Goal: Task Accomplishment & Management: Use online tool/utility

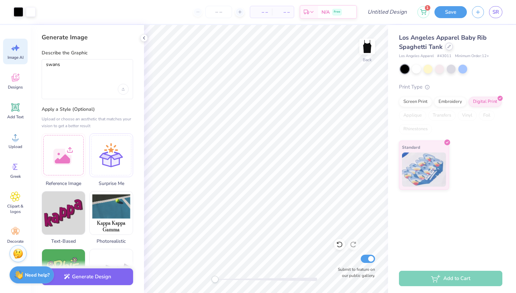
click at [448, 49] on div at bounding box center [450, 47] width 8 height 8
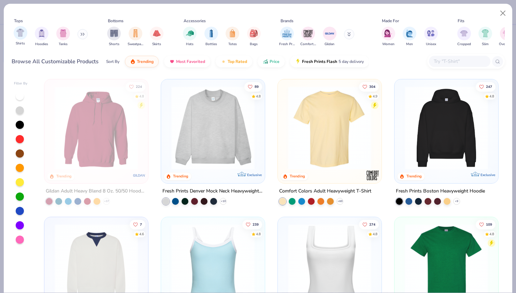
click at [23, 40] on div "Shirts" at bounding box center [21, 36] width 14 height 20
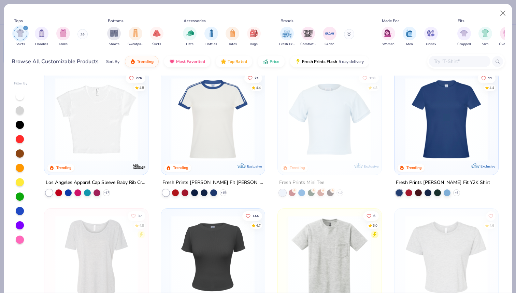
scroll to position [149, 0]
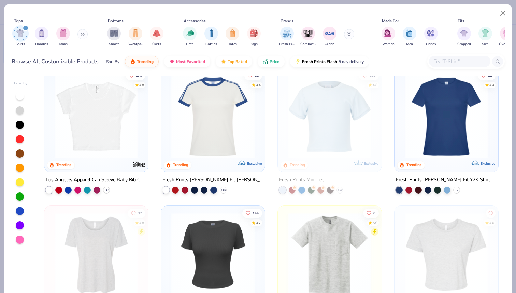
click at [201, 161] on div at bounding box center [213, 118] width 97 height 94
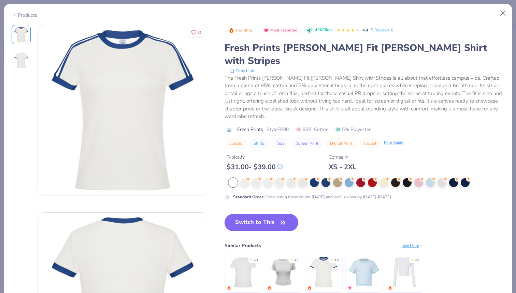
click at [248, 214] on button "Switch to This" at bounding box center [262, 222] width 74 height 17
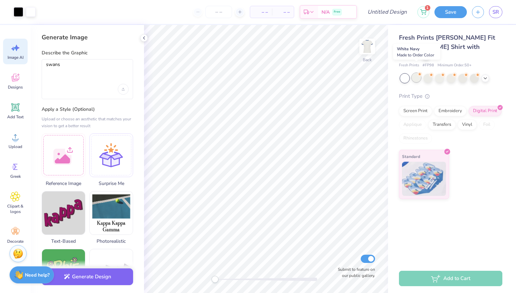
click at [414, 73] on div at bounding box center [416, 77] width 9 height 9
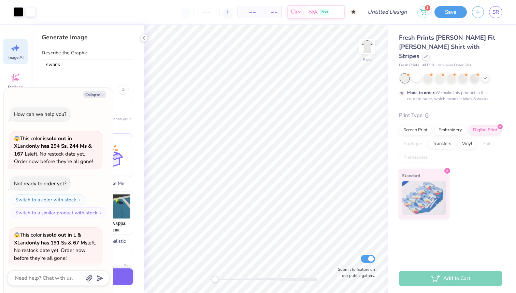
scroll to position [290, 0]
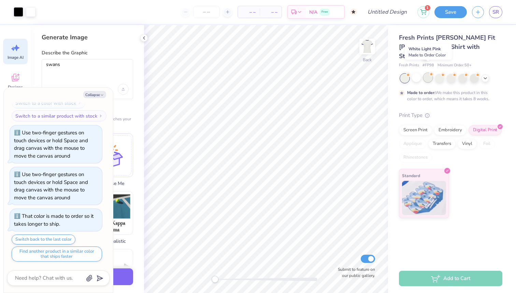
click at [425, 73] on div at bounding box center [428, 77] width 9 height 9
click at [441, 73] on div at bounding box center [440, 77] width 9 height 9
click at [453, 73] on div at bounding box center [451, 77] width 9 height 9
click at [461, 73] on div at bounding box center [463, 77] width 9 height 9
click at [475, 73] on div at bounding box center [474, 77] width 9 height 9
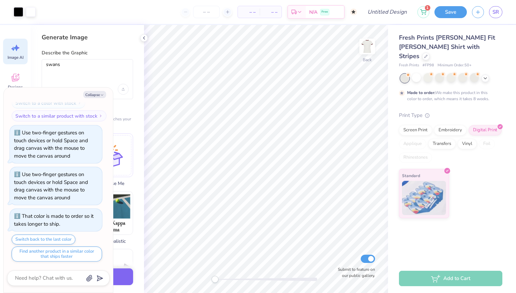
click at [406, 74] on div at bounding box center [405, 78] width 9 height 9
click at [414, 73] on div at bounding box center [416, 77] width 9 height 9
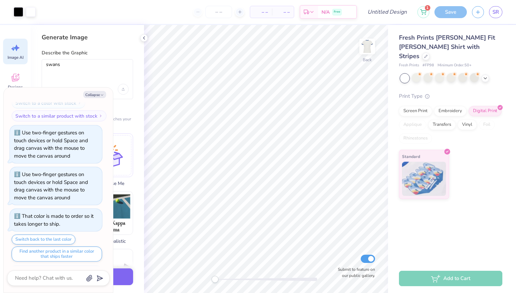
scroll to position [365, 0]
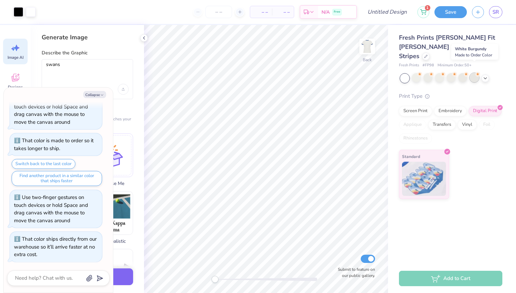
click at [476, 73] on div at bounding box center [474, 77] width 9 height 9
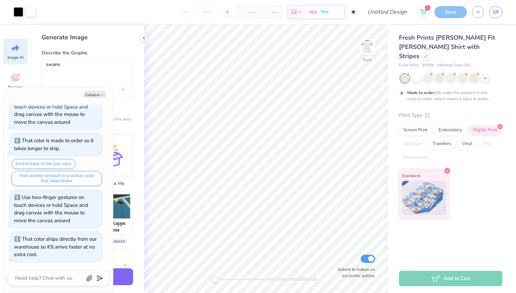
scroll to position [464, 0]
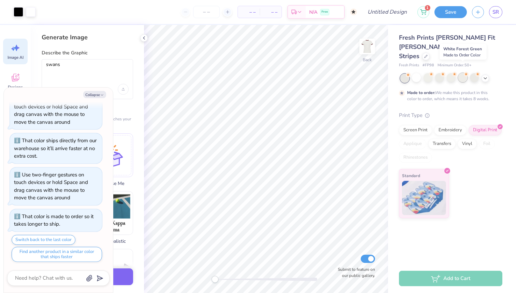
click at [464, 73] on div at bounding box center [463, 77] width 9 height 9
click at [452, 73] on div at bounding box center [451, 77] width 9 height 9
click at [438, 73] on div at bounding box center [440, 77] width 9 height 9
click at [421, 73] on div at bounding box center [416, 77] width 9 height 9
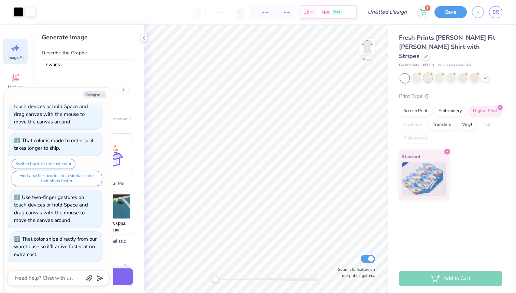
click at [428, 73] on div at bounding box center [428, 77] width 9 height 9
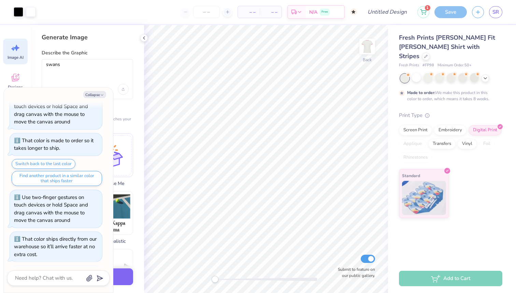
scroll to position [638, 0]
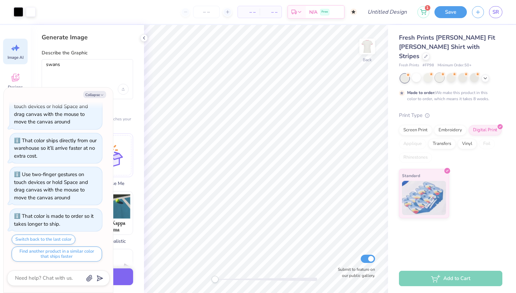
click at [443, 73] on div at bounding box center [440, 77] width 9 height 9
click at [456, 73] on div at bounding box center [451, 77] width 9 height 9
click at [467, 73] on div at bounding box center [463, 77] width 9 height 9
click at [486, 75] on icon at bounding box center [485, 77] width 5 height 5
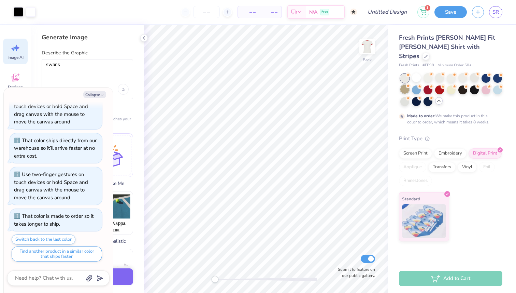
click at [407, 85] on div at bounding box center [405, 89] width 9 height 9
click at [416, 85] on div at bounding box center [416, 89] width 9 height 9
click at [429, 85] on div at bounding box center [428, 89] width 9 height 9
click at [439, 85] on div at bounding box center [440, 89] width 9 height 9
click at [450, 85] on div at bounding box center [451, 89] width 9 height 9
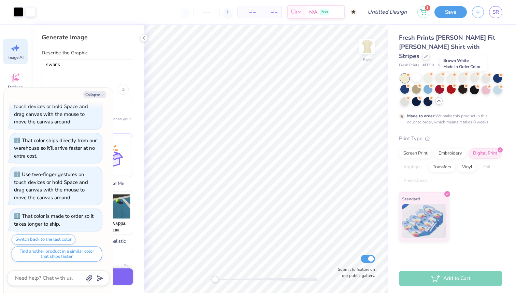
click at [459, 85] on div at bounding box center [463, 89] width 9 height 9
click at [496, 85] on div at bounding box center [498, 89] width 9 height 9
click at [341, 246] on icon at bounding box center [339, 244] width 7 height 7
click at [95, 92] on button "Collapse" at bounding box center [94, 94] width 23 height 7
type textarea "x"
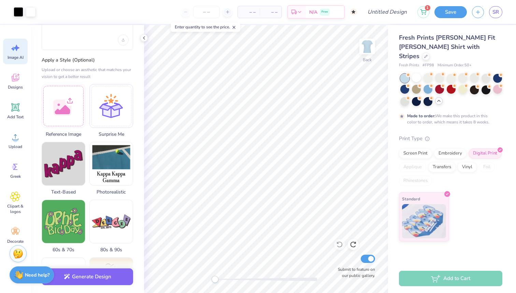
scroll to position [61, 0]
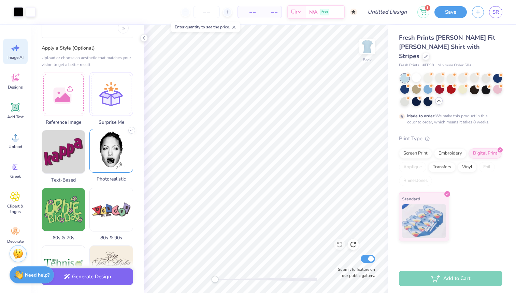
click at [99, 149] on img at bounding box center [111, 150] width 43 height 43
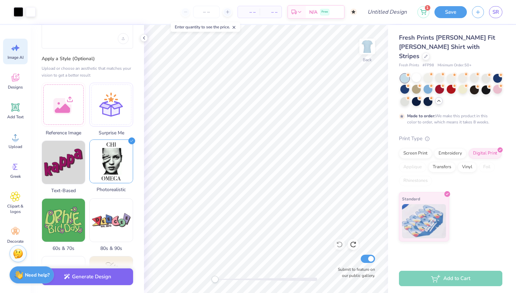
click at [117, 161] on img at bounding box center [111, 161] width 43 height 43
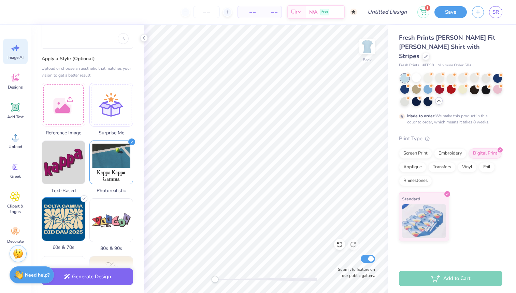
scroll to position [274, 0]
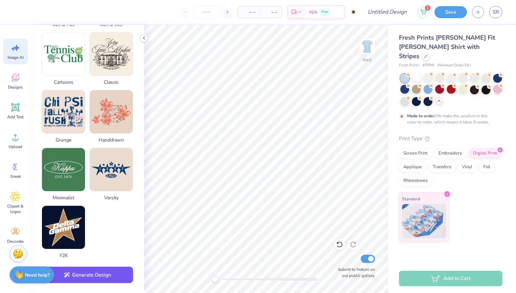
click at [111, 278] on button "Generate Design" at bounding box center [88, 274] width 92 height 17
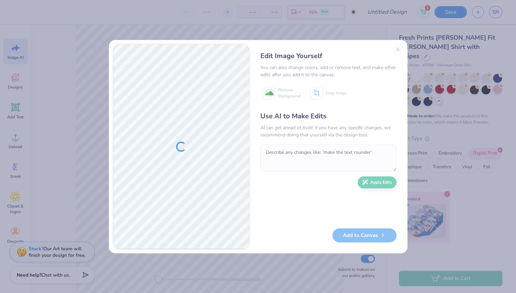
click at [399, 47] on div "Edit Image Yourself You can also change colors, add or remove text, and make ot…" at bounding box center [329, 146] width 150 height 205
click at [395, 50] on div "Edit Image Yourself You can also change colors, add or remove text, and make ot…" at bounding box center [329, 146] width 150 height 205
click at [396, 49] on div "Edit Image Yourself You can also change colors, add or remove text, and make ot…" at bounding box center [329, 146] width 150 height 205
click at [398, 46] on div "Edit Image Yourself You can also change colors, add or remove text, and make ot…" at bounding box center [329, 146] width 150 height 205
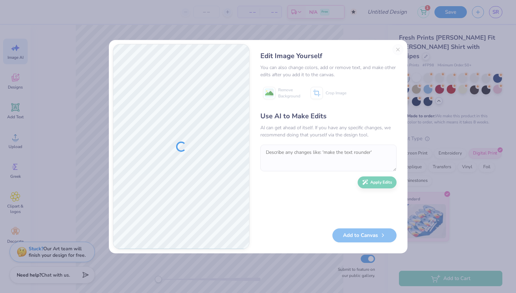
click at [222, 178] on div at bounding box center [181, 146] width 136 height 204
click at [398, 49] on div "Edit Image Yourself You can also change colors, add or remove text, and make ot…" at bounding box center [329, 146] width 150 height 205
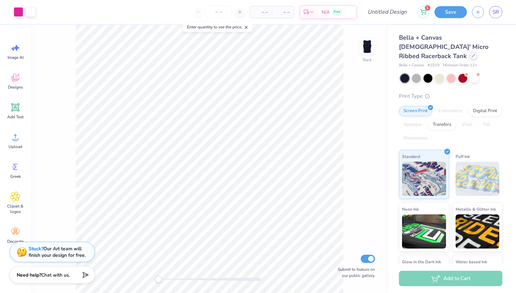
click at [472, 54] on icon at bounding box center [473, 55] width 3 height 3
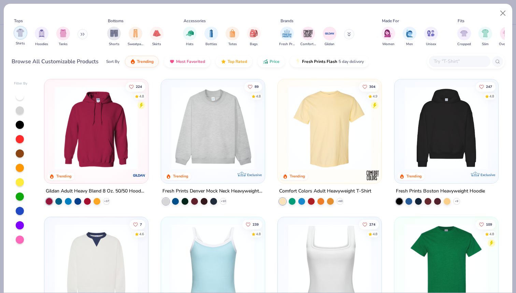
click at [23, 34] on img "filter for Shirts" at bounding box center [20, 33] width 8 height 8
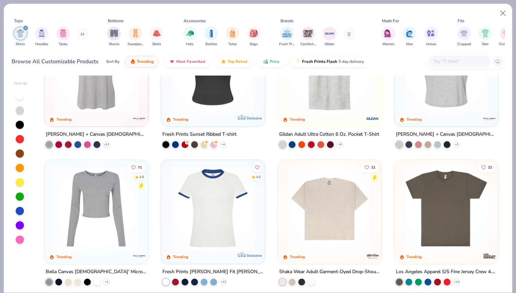
scroll to position [340, 0]
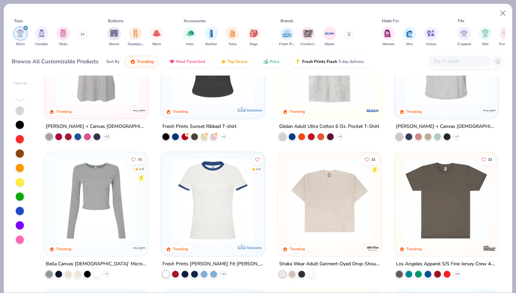
click at [446, 231] on img at bounding box center [447, 200] width 90 height 83
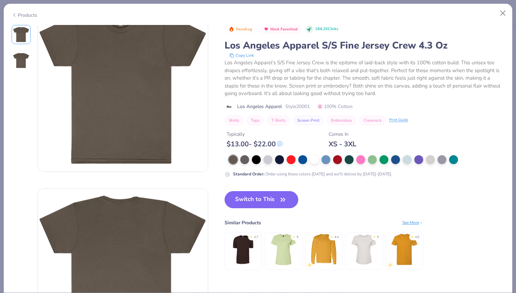
scroll to position [24, 0]
click at [258, 199] on button "Switch to This" at bounding box center [262, 199] width 74 height 17
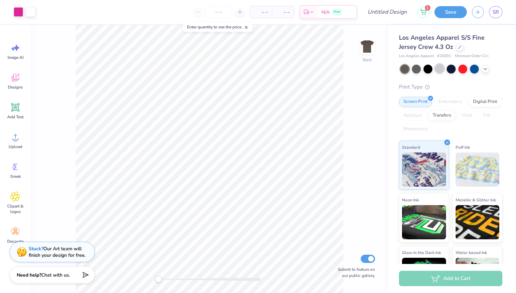
click at [438, 67] on div at bounding box center [440, 68] width 9 height 9
click at [423, 68] on div at bounding box center [452, 69] width 102 height 9
click at [426, 68] on div at bounding box center [428, 68] width 9 height 9
click at [415, 68] on div at bounding box center [416, 68] width 9 height 9
click at [484, 67] on icon at bounding box center [485, 68] width 5 height 5
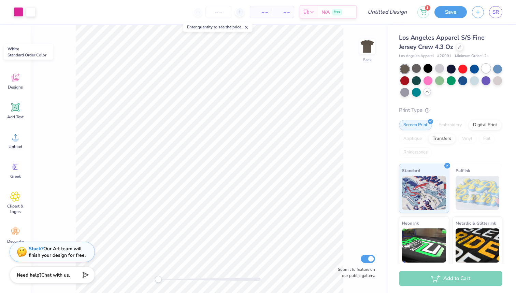
click at [485, 64] on div at bounding box center [486, 68] width 9 height 9
click at [430, 64] on div at bounding box center [428, 68] width 9 height 9
click at [437, 67] on div at bounding box center [440, 68] width 9 height 9
click at [451, 67] on div at bounding box center [451, 68] width 9 height 9
click at [416, 91] on div at bounding box center [416, 91] width 9 height 9
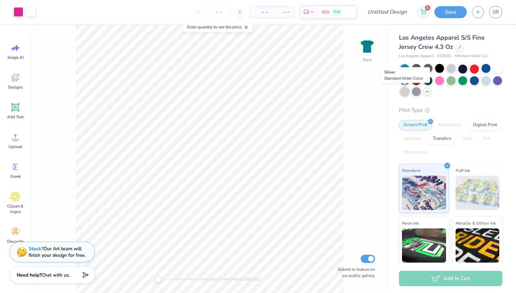
click at [403, 90] on div at bounding box center [405, 91] width 9 height 9
click at [405, 79] on div at bounding box center [405, 79] width 9 height 9
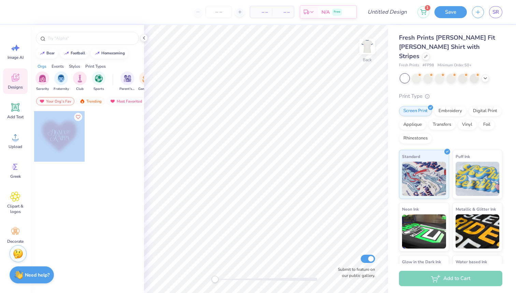
click at [257, 102] on div "– – Per Item – – Total Est. Delivery N/A Free Design Title 1 Save SR Image AI D…" at bounding box center [258, 146] width 516 height 293
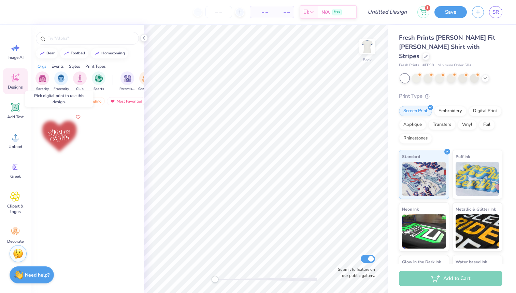
click at [47, 145] on div at bounding box center [59, 136] width 51 height 51
click at [60, 142] on div at bounding box center [59, 136] width 51 height 51
click at [16, 110] on icon at bounding box center [15, 107] width 6 height 6
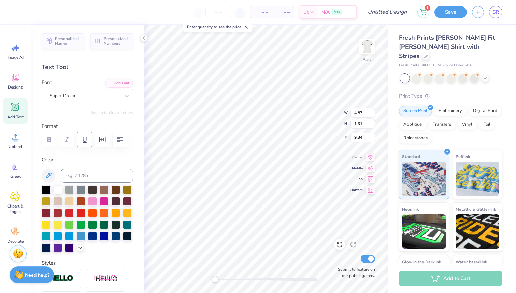
scroll to position [23, 0]
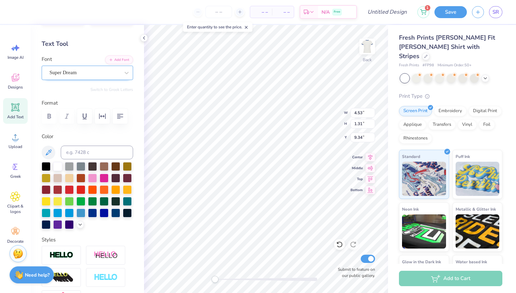
click at [82, 71] on div "Super Dream" at bounding box center [85, 72] width 72 height 11
click at [82, 73] on div "Super Dream" at bounding box center [85, 73] width 70 height 8
click at [82, 74] on div "Super Dream" at bounding box center [85, 73] width 70 height 8
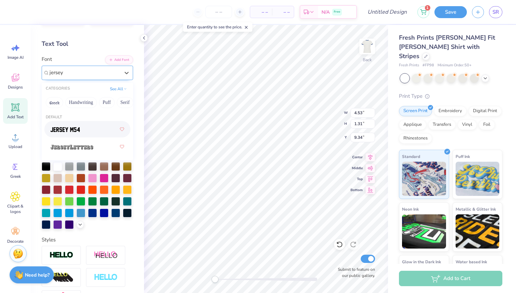
type input "jersey"
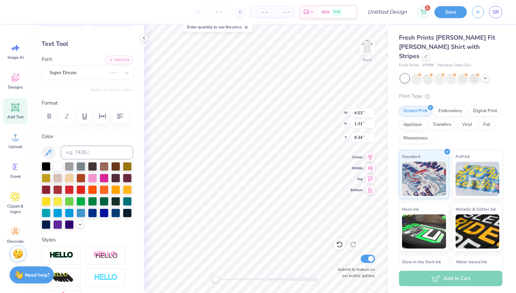
click at [97, 71] on div "Super Dream" at bounding box center [78, 72] width 58 height 11
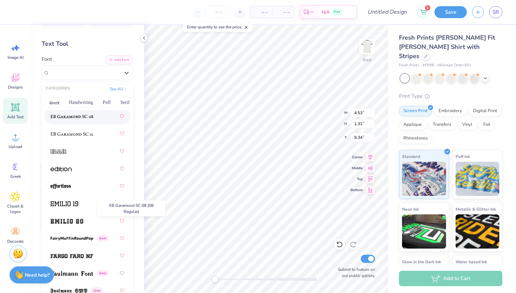
scroll to position [1901, 0]
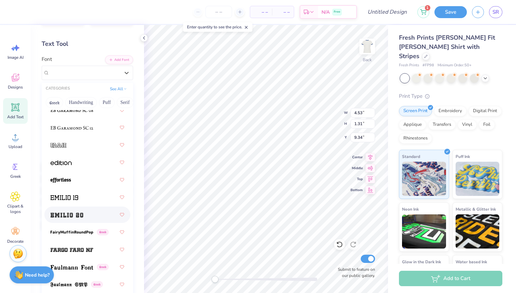
click at [83, 219] on div at bounding box center [88, 214] width 74 height 12
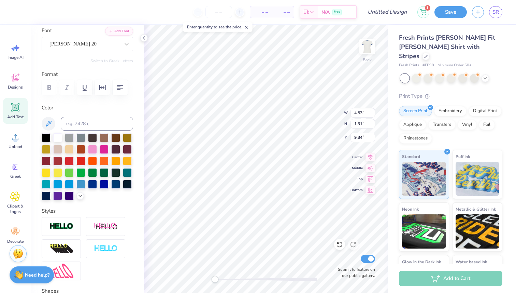
scroll to position [52, 0]
click at [486, 75] on icon at bounding box center [485, 77] width 5 height 5
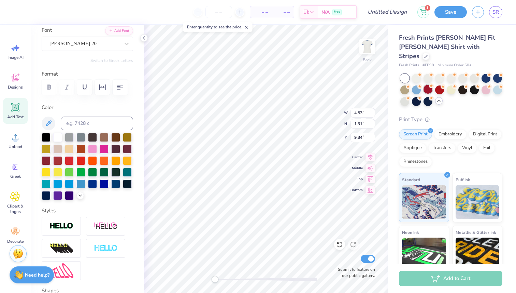
click at [431, 85] on div at bounding box center [428, 89] width 9 height 9
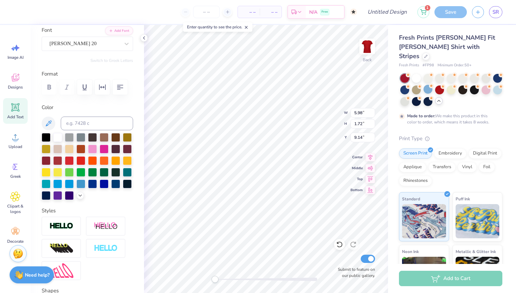
type input "5.98"
type input "1.72"
type input "9.14"
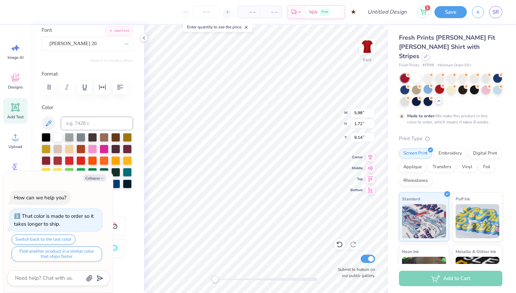
click at [441, 85] on div at bounding box center [440, 89] width 9 height 9
click at [449, 85] on div at bounding box center [451, 89] width 9 height 9
click at [461, 85] on div at bounding box center [463, 89] width 9 height 9
click at [476, 85] on div at bounding box center [474, 89] width 9 height 9
click at [462, 85] on div at bounding box center [463, 89] width 9 height 9
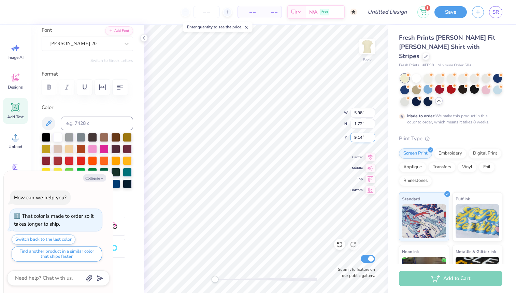
type textarea "x"
type textarea "A"
type textarea "x"
type textarea "AX"
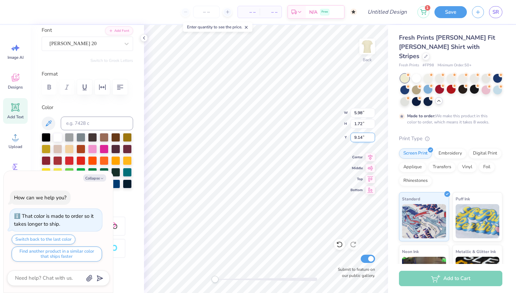
type textarea "x"
type textarea "AXO"
type textarea "x"
type textarea "AXO"
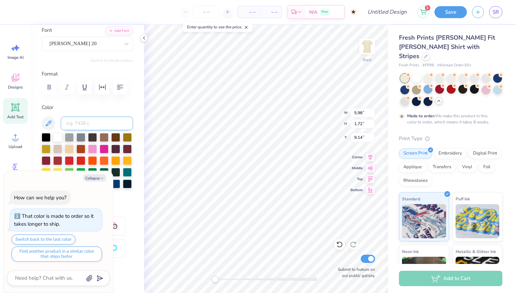
click at [77, 119] on input at bounding box center [97, 123] width 72 height 14
click at [99, 177] on button "Collapse" at bounding box center [94, 177] width 23 height 7
type textarea "x"
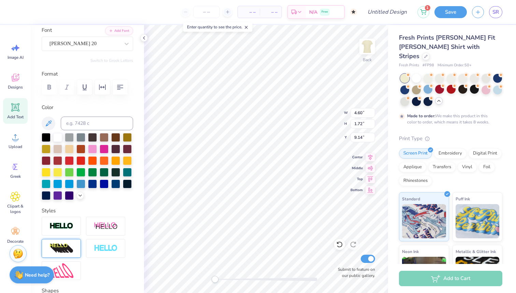
click at [60, 246] on img at bounding box center [62, 248] width 24 height 11
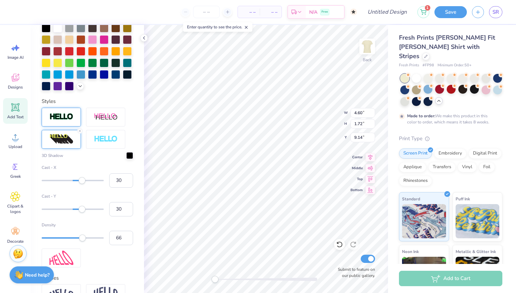
scroll to position [192, 0]
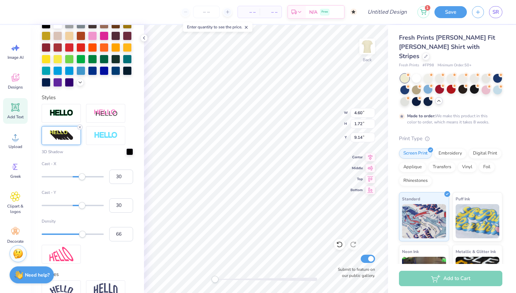
click at [79, 126] on icon at bounding box center [80, 127] width 4 height 4
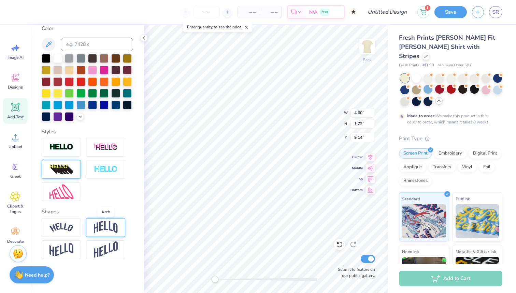
click at [112, 228] on img at bounding box center [106, 227] width 24 height 13
click at [113, 224] on img at bounding box center [106, 227] width 24 height 13
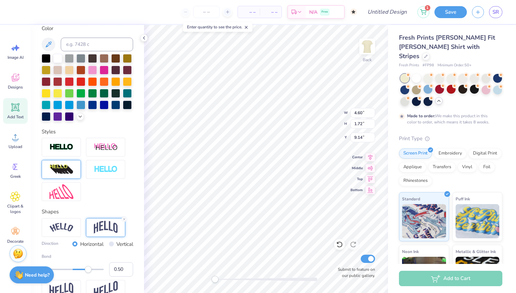
click at [113, 224] on img at bounding box center [106, 227] width 24 height 13
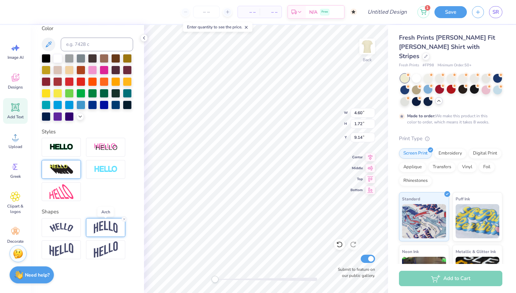
click at [113, 224] on img at bounding box center [106, 227] width 24 height 13
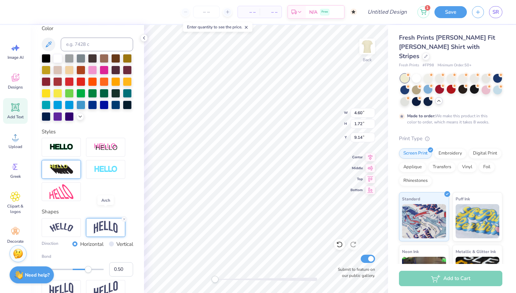
scroll to position [162, 0]
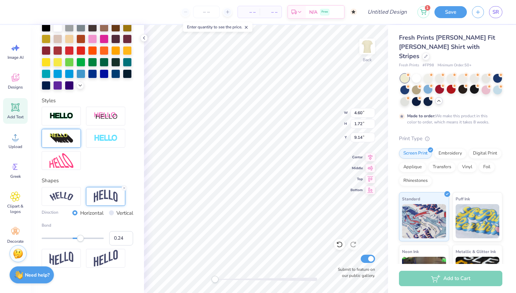
type input "0.23"
drag, startPoint x: 89, startPoint y: 239, endPoint x: 80, endPoint y: 238, distance: 8.9
click at [80, 238] on div "Accessibility label" at bounding box center [80, 238] width 7 height 7
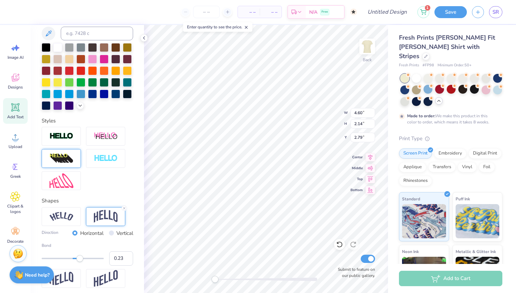
scroll to position [171, 0]
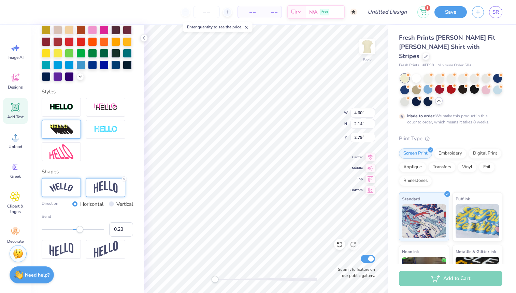
click at [60, 193] on div at bounding box center [61, 187] width 39 height 19
click at [106, 185] on img at bounding box center [106, 187] width 24 height 13
type input "5.51"
type input "2.56"
type input "2.37"
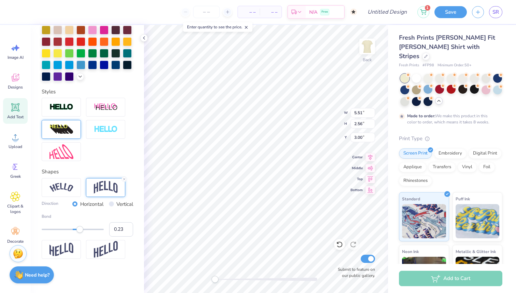
type input "5.24"
type input "2.44"
type input "3.12"
click at [13, 84] on div "Designs" at bounding box center [15, 81] width 25 height 26
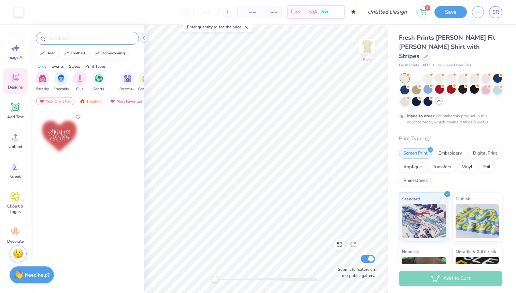
click at [56, 39] on input "text" at bounding box center [90, 38] width 87 height 7
type input "star"
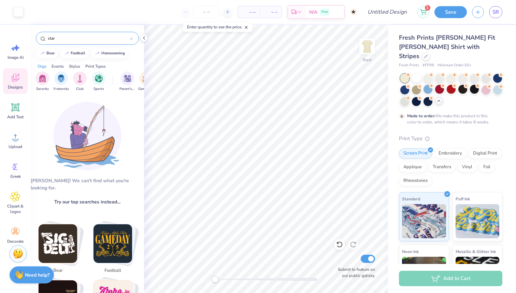
click at [72, 37] on input "star" at bounding box center [88, 38] width 83 height 7
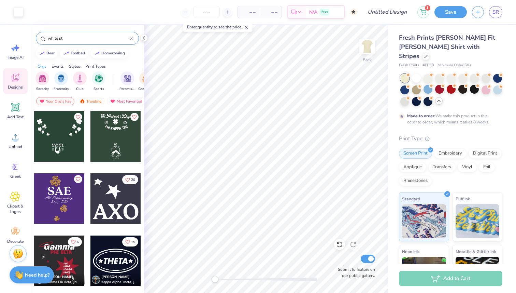
type input "white st"
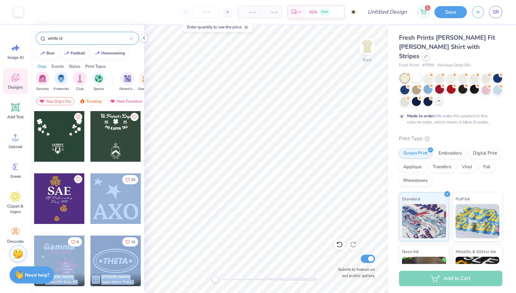
click at [264, 171] on div "Art colors – – Per Item – – Total Est. Delivery N/A Free Design Title 1 Save SR…" at bounding box center [258, 146] width 516 height 293
click at [114, 208] on div at bounding box center [116, 198] width 51 height 51
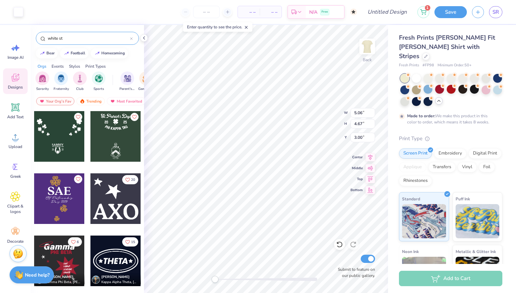
type input "1.78"
type input "9.35"
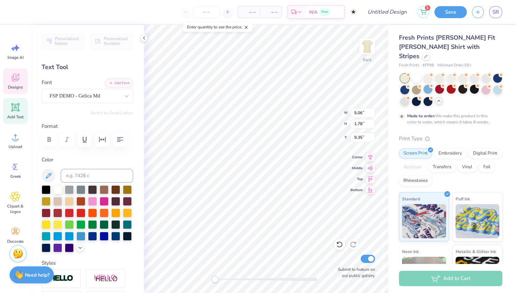
type textarea "O"
type input "3.04"
type input "2.41"
type input "6.46"
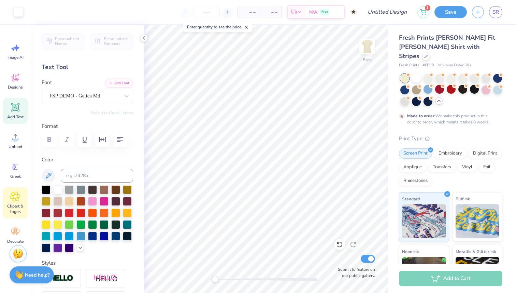
click at [17, 193] on icon at bounding box center [15, 196] width 10 height 10
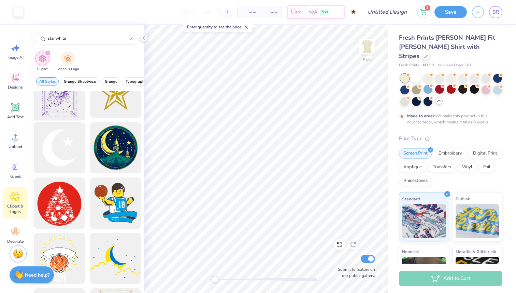
scroll to position [25, 0]
type input "star white"
drag, startPoint x: 67, startPoint y: 147, endPoint x: 79, endPoint y: 158, distance: 16.2
click at [79, 158] on div at bounding box center [59, 147] width 56 height 56
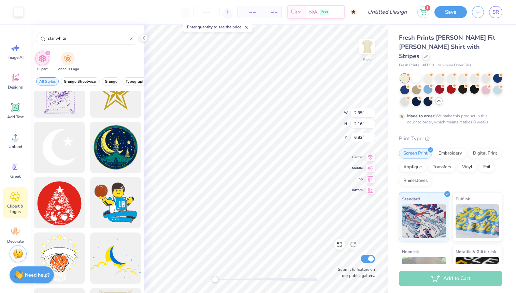
type input "2.35"
type input "2.16"
type input "6.82"
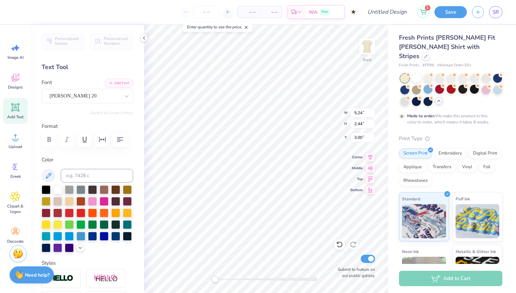
type textarea "ALpha Chi"
type input "9.10"
type input "2.06"
type input "3.38"
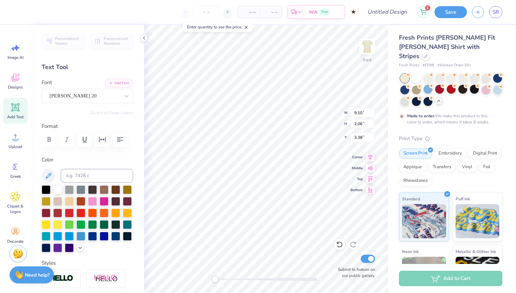
type input "2.35"
type input "2.16"
type input "5.44"
click at [406, 83] on icon at bounding box center [408, 85] width 5 height 5
click at [416, 73] on div at bounding box center [416, 77] width 9 height 9
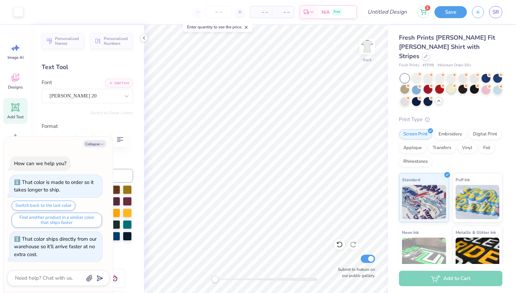
click at [449, 85] on div at bounding box center [451, 89] width 9 height 9
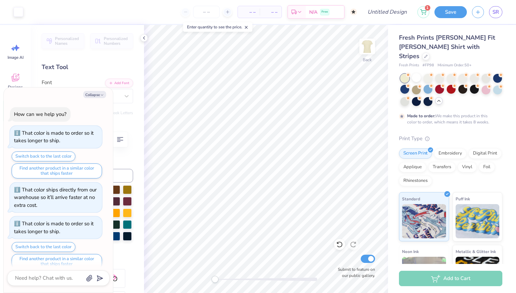
scroll to position [8, 0]
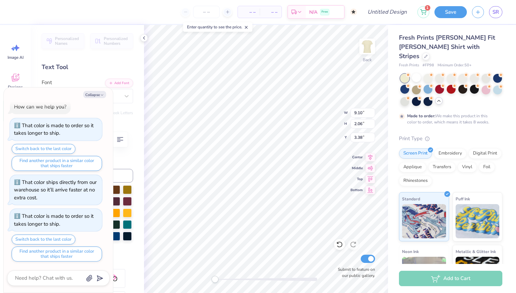
type textarea "x"
type textarea "ALpha"
type textarea "x"
type textarea "ALpha"
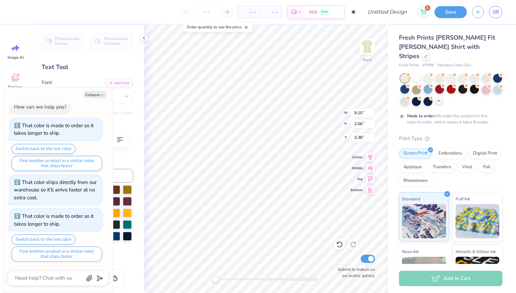
type textarea "x"
type textarea "ALph"
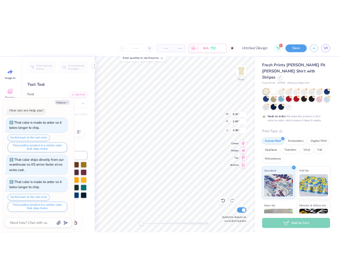
scroll to position [0, 0]
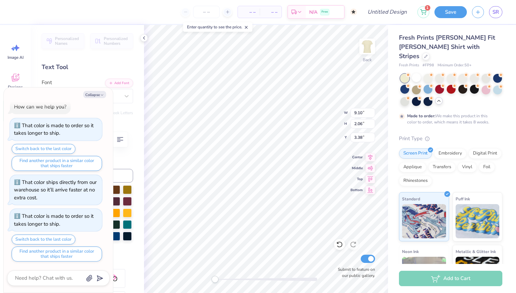
type textarea "x"
type textarea "ALp"
type textarea "x"
type textarea "AL"
type textarea "x"
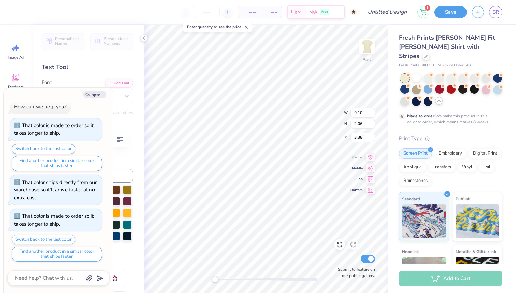
type textarea "A"
type textarea "x"
type textarea "Ax"
type textarea "x"
type textarea "Axo"
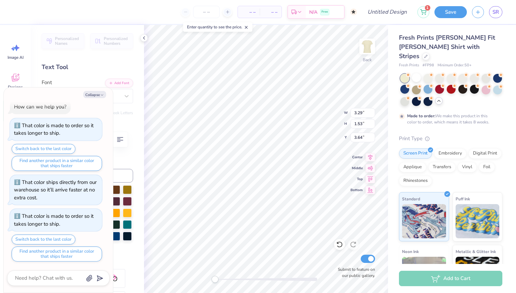
type textarea "x"
type input "6.19"
type input "2.88"
type input "2.24"
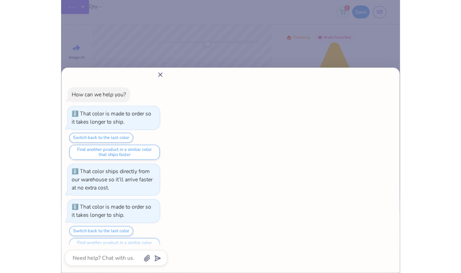
scroll to position [12, 0]
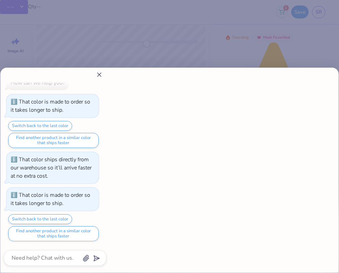
click at [97, 75] on icon at bounding box center [99, 74] width 7 height 7
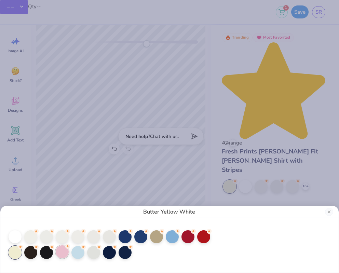
click at [67, 253] on div at bounding box center [62, 251] width 13 height 13
click at [80, 255] on div at bounding box center [77, 251] width 13 height 13
click at [28, 255] on div at bounding box center [30, 251] width 13 height 13
click at [140, 132] on div "Brown White" at bounding box center [169, 136] width 339 height 273
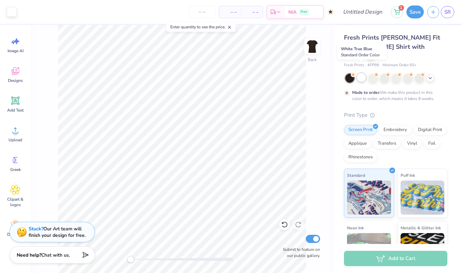
click at [363, 73] on div at bounding box center [361, 77] width 9 height 9
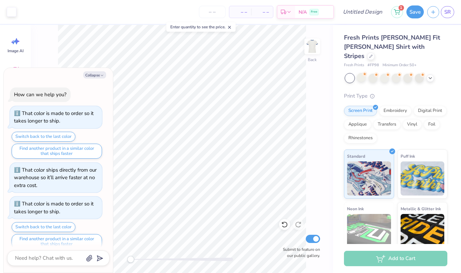
scroll to position [41, 0]
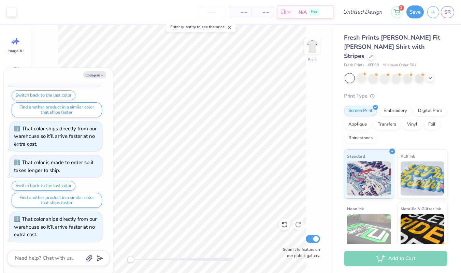
click at [352, 74] on div at bounding box center [350, 78] width 9 height 9
click at [431, 75] on icon at bounding box center [430, 77] width 5 height 5
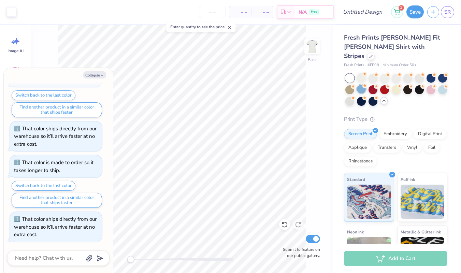
click at [363, 85] on div at bounding box center [361, 89] width 9 height 9
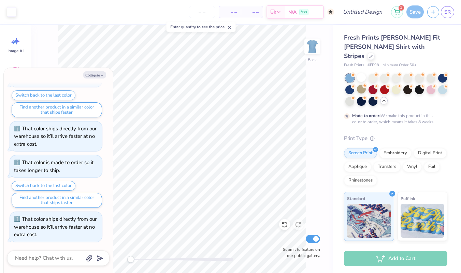
scroll to position [98, 0]
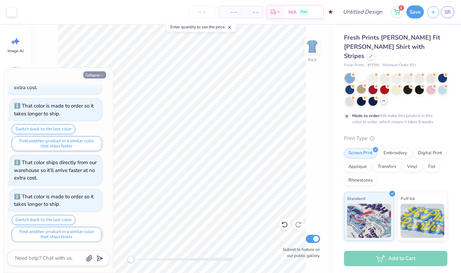
click at [99, 75] on button "Collapse" at bounding box center [94, 74] width 23 height 7
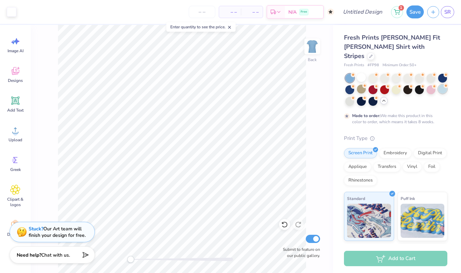
click at [445, 85] on div at bounding box center [443, 89] width 9 height 9
click at [361, 85] on div at bounding box center [361, 89] width 9 height 9
click at [408, 85] on div at bounding box center [408, 89] width 9 height 9
click at [364, 73] on div at bounding box center [361, 77] width 9 height 9
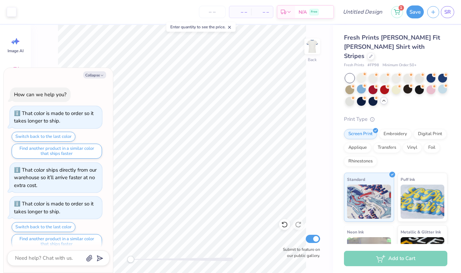
scroll to position [132, 0]
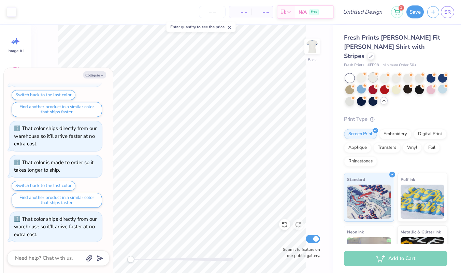
click at [373, 73] on div at bounding box center [373, 77] width 9 height 9
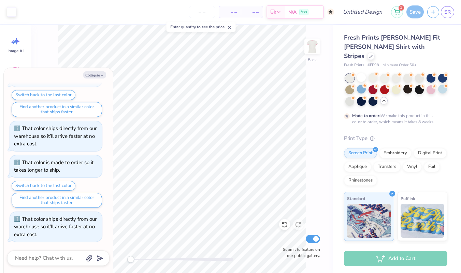
scroll to position [189, 0]
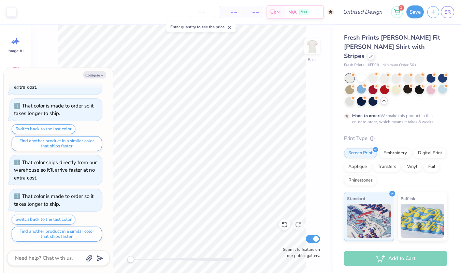
click at [353, 74] on div at bounding box center [350, 78] width 9 height 9
click at [389, 73] on div at bounding box center [385, 77] width 9 height 9
click at [396, 73] on div at bounding box center [396, 77] width 9 height 9
click at [387, 73] on div at bounding box center [385, 77] width 9 height 9
click at [374, 73] on div at bounding box center [373, 77] width 9 height 9
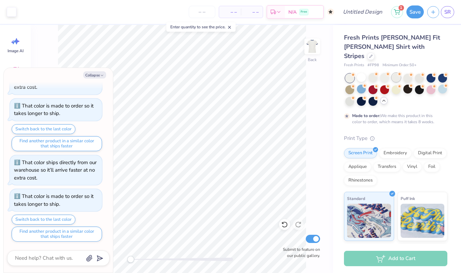
click at [398, 73] on div at bounding box center [396, 77] width 9 height 9
click at [416, 73] on div at bounding box center [419, 77] width 9 height 9
click at [407, 73] on div at bounding box center [408, 77] width 9 height 9
click at [441, 85] on div at bounding box center [443, 89] width 9 height 9
click at [364, 73] on div at bounding box center [361, 77] width 9 height 9
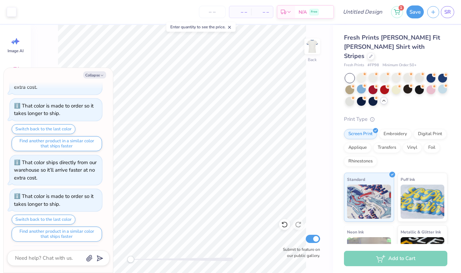
scroll to position [223, 0]
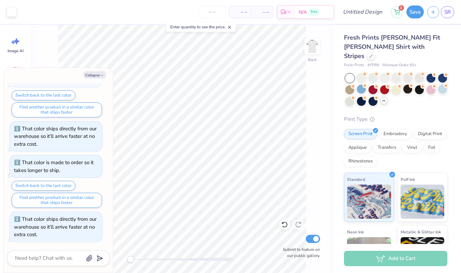
click at [346, 74] on div at bounding box center [350, 78] width 9 height 9
click at [353, 74] on div at bounding box center [350, 78] width 9 height 9
click at [362, 73] on div at bounding box center [361, 77] width 9 height 9
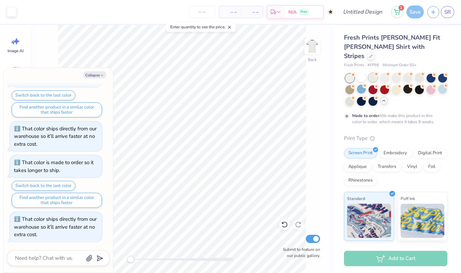
scroll to position [279, 0]
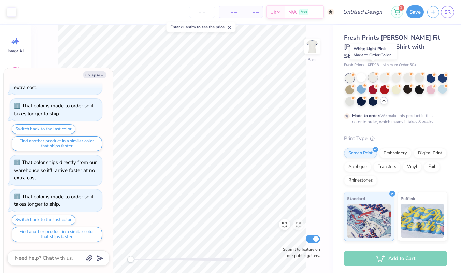
click at [375, 73] on div at bounding box center [373, 77] width 9 height 9
click at [383, 73] on div at bounding box center [385, 77] width 9 height 9
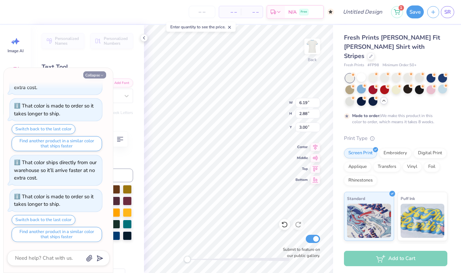
click at [97, 73] on button "Collapse" at bounding box center [94, 74] width 23 height 7
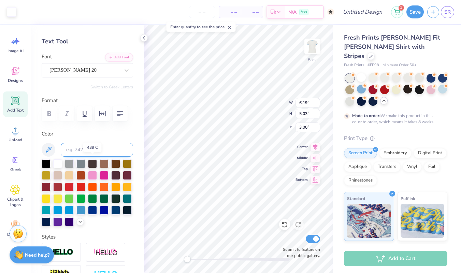
scroll to position [32, 0]
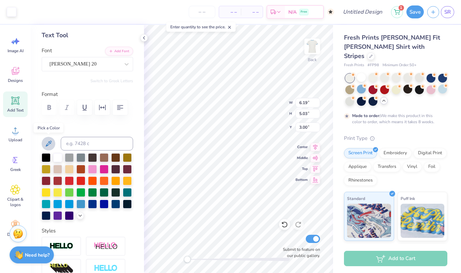
click at [52, 146] on icon at bounding box center [48, 144] width 8 height 8
click at [50, 144] on icon at bounding box center [48, 144] width 8 height 8
click at [160, 114] on div "Art colors – – Per Item – – Total Est. Delivery N/A Free Design Title 1 Save SR…" at bounding box center [230, 136] width 461 height 273
click at [68, 206] on div at bounding box center [69, 203] width 9 height 9
click at [58, 204] on div at bounding box center [57, 203] width 9 height 9
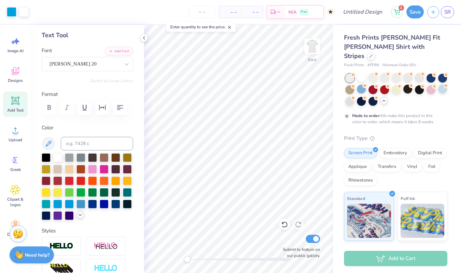
click at [78, 218] on div at bounding box center [81, 215] width 8 height 8
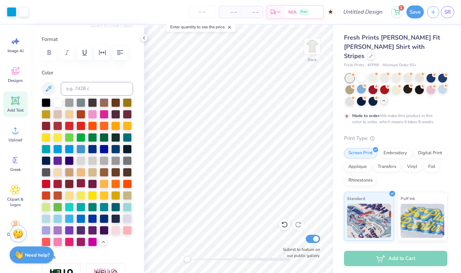
scroll to position [102, 0]
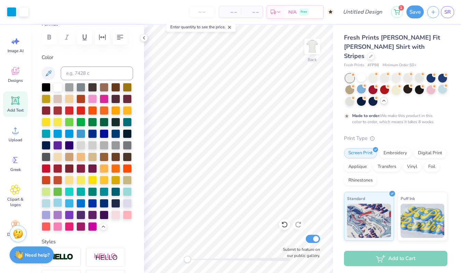
click at [57, 200] on div at bounding box center [57, 202] width 9 height 9
click at [46, 199] on div at bounding box center [46, 202] width 9 height 9
click at [83, 132] on div at bounding box center [81, 133] width 9 height 9
click at [80, 133] on div at bounding box center [81, 133] width 9 height 9
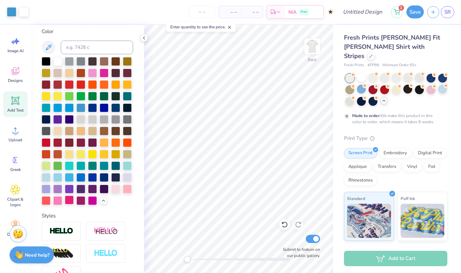
scroll to position [131, 0]
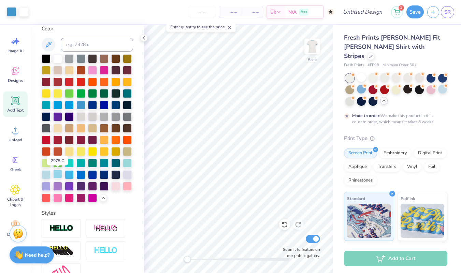
click at [55, 175] on div at bounding box center [57, 174] width 9 height 9
click at [45, 173] on div at bounding box center [46, 174] width 9 height 9
click at [46, 177] on div at bounding box center [46, 174] width 9 height 9
click at [45, 175] on div at bounding box center [46, 174] width 9 height 9
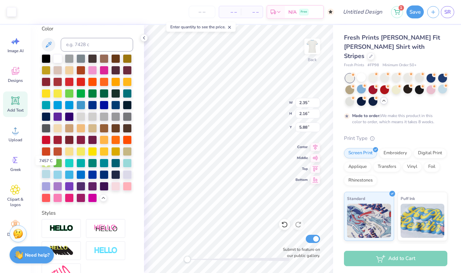
click at [45, 175] on div at bounding box center [46, 174] width 9 height 9
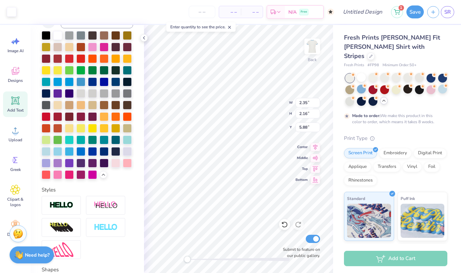
scroll to position [0, 0]
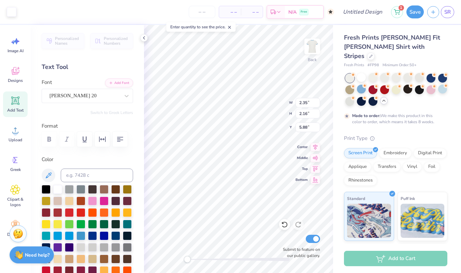
click at [91, 68] on div "Text Tool" at bounding box center [88, 67] width 92 height 9
click at [11, 38] on icon at bounding box center [15, 41] width 10 height 10
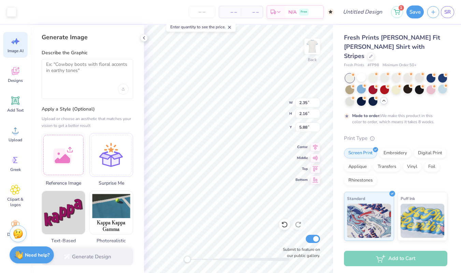
scroll to position [20, 0]
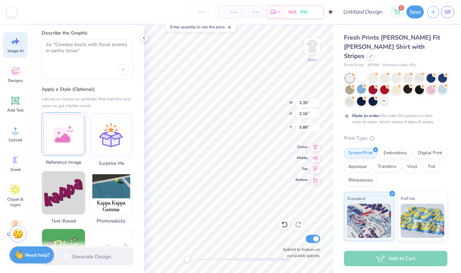
click at [74, 142] on div at bounding box center [64, 134] width 44 height 44
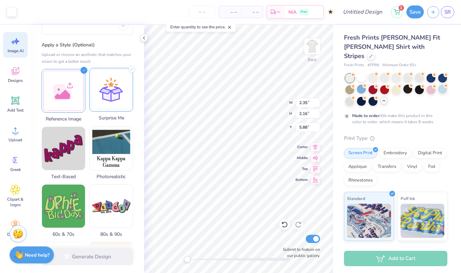
scroll to position [64, 0]
click at [102, 257] on div "Generate Design" at bounding box center [87, 256] width 113 height 33
click at [54, 92] on div at bounding box center [64, 90] width 44 height 44
click at [69, 87] on div at bounding box center [64, 90] width 44 height 44
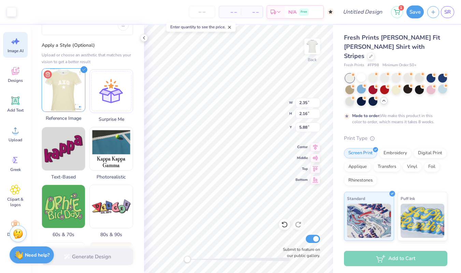
click at [47, 74] on line at bounding box center [47, 74] width 0 height 1
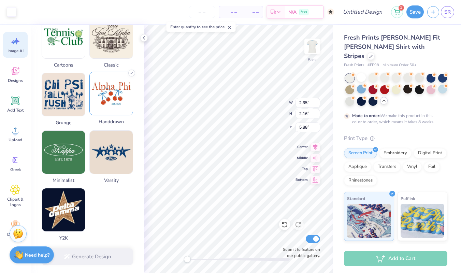
scroll to position [296, 0]
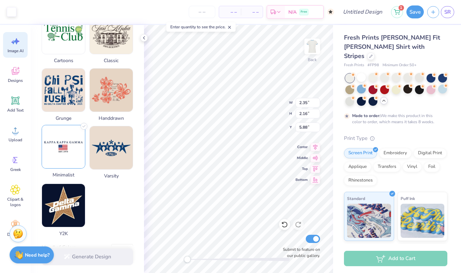
click at [71, 142] on img at bounding box center [63, 146] width 43 height 43
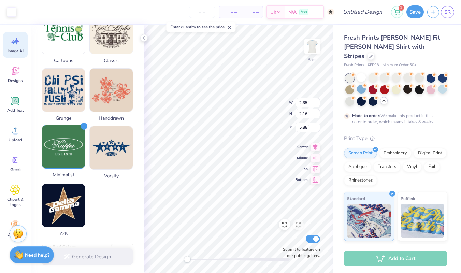
click at [71, 142] on img at bounding box center [63, 146] width 43 height 43
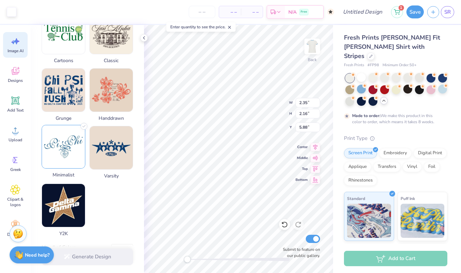
click at [70, 150] on img at bounding box center [63, 146] width 43 height 43
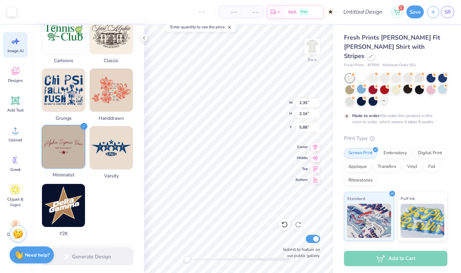
click at [63, 147] on img at bounding box center [63, 146] width 43 height 43
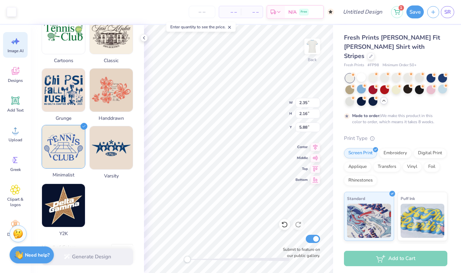
click at [63, 147] on img at bounding box center [63, 146] width 43 height 43
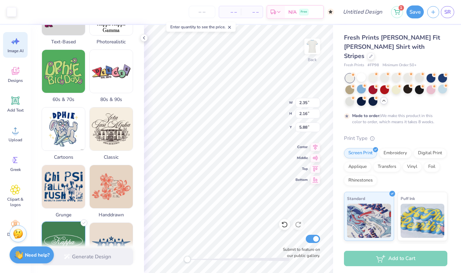
scroll to position [173, 0]
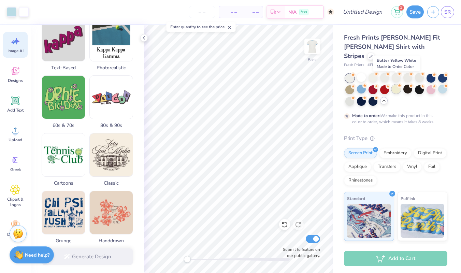
click at [399, 85] on div at bounding box center [396, 89] width 9 height 9
click at [361, 73] on div at bounding box center [361, 77] width 9 height 9
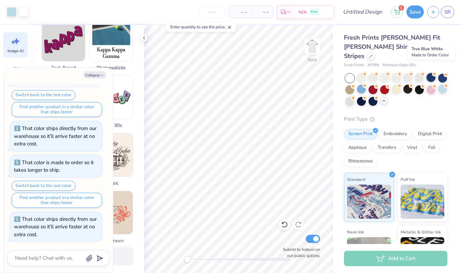
click at [431, 73] on div at bounding box center [431, 77] width 9 height 9
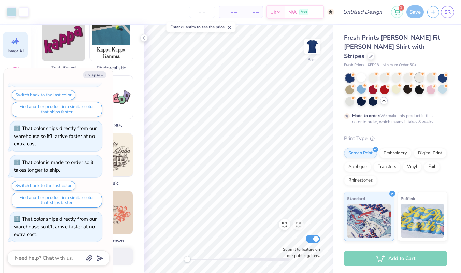
scroll to position [370, 0]
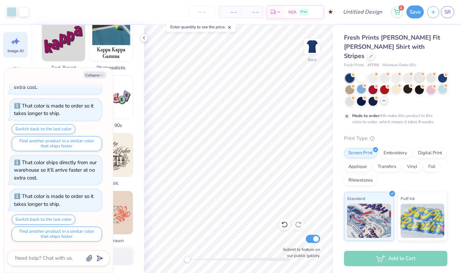
click at [419, 73] on div at bounding box center [419, 77] width 9 height 9
click at [410, 73] on div at bounding box center [408, 77] width 9 height 9
click at [396, 73] on div at bounding box center [396, 77] width 9 height 9
click at [386, 73] on div at bounding box center [385, 77] width 9 height 9
click at [387, 73] on div at bounding box center [385, 77] width 9 height 9
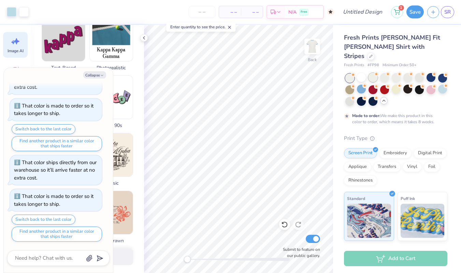
click at [371, 73] on div at bounding box center [373, 77] width 9 height 9
click at [361, 73] on div at bounding box center [361, 77] width 9 height 9
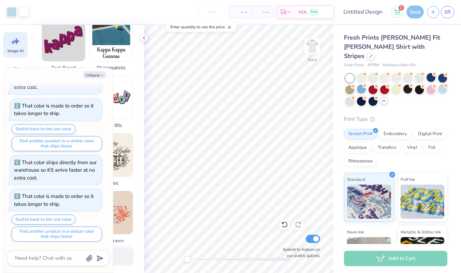
scroll to position [404, 0]
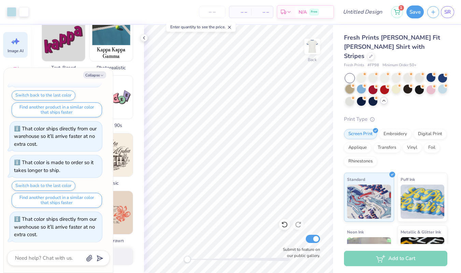
click at [352, 85] on div at bounding box center [350, 89] width 9 height 9
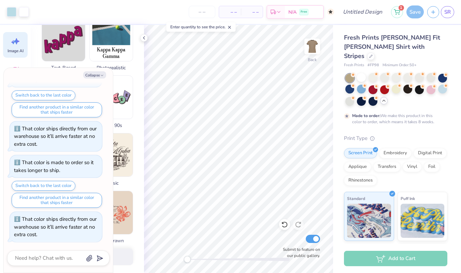
scroll to position [461, 0]
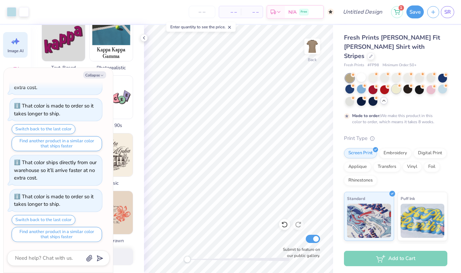
click at [394, 85] on div at bounding box center [396, 89] width 9 height 9
click at [409, 85] on div at bounding box center [408, 89] width 9 height 9
click at [15, 12] on div at bounding box center [12, 11] width 10 height 10
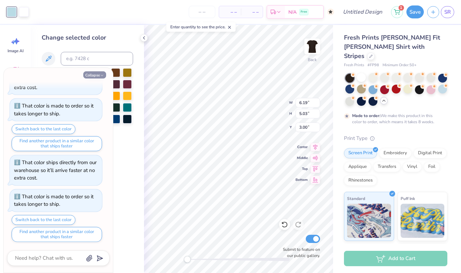
click at [105, 75] on button "Collapse" at bounding box center [94, 74] width 23 height 7
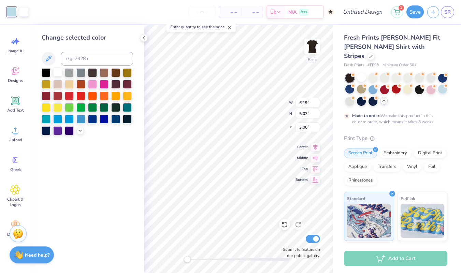
click at [58, 75] on div at bounding box center [57, 72] width 9 height 9
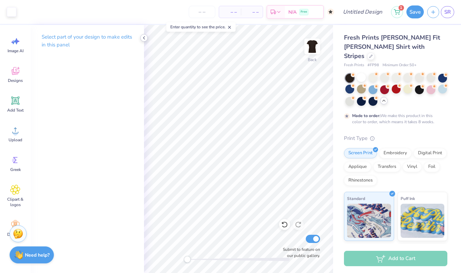
click at [144, 36] on icon at bounding box center [143, 37] width 5 height 5
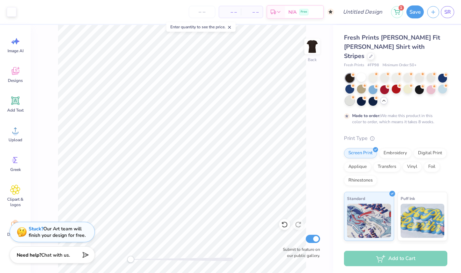
click at [349, 96] on div at bounding box center [350, 100] width 9 height 9
click at [417, 85] on div at bounding box center [419, 89] width 9 height 9
click at [431, 85] on div at bounding box center [431, 89] width 9 height 9
click at [422, 73] on div at bounding box center [419, 77] width 9 height 9
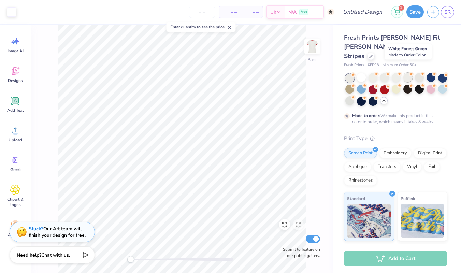
click at [409, 73] on div at bounding box center [408, 77] width 9 height 9
click at [397, 73] on div at bounding box center [396, 77] width 9 height 9
click at [383, 73] on div at bounding box center [385, 77] width 9 height 9
click at [370, 73] on div at bounding box center [373, 77] width 9 height 9
click at [361, 73] on div at bounding box center [361, 77] width 9 height 9
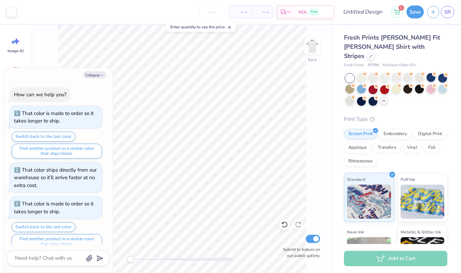
scroll to position [495, 0]
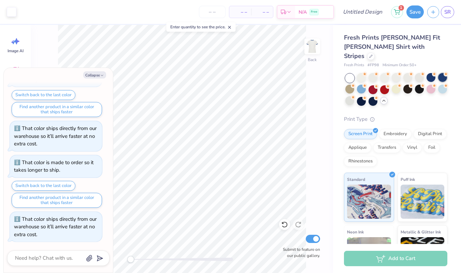
click at [443, 73] on div at bounding box center [443, 77] width 9 height 9
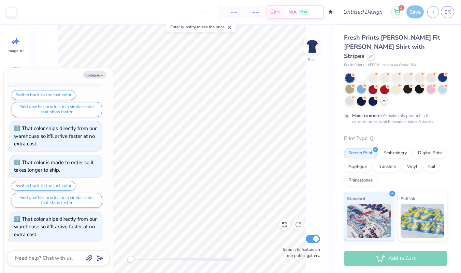
scroll to position [552, 0]
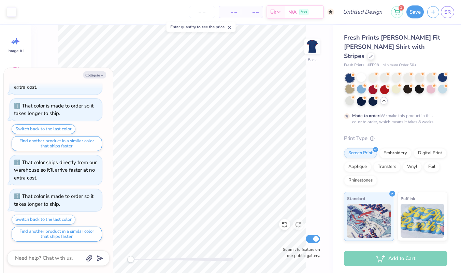
click at [349, 85] on div at bounding box center [350, 89] width 9 height 9
click at [362, 85] on div at bounding box center [361, 89] width 9 height 9
click at [366, 85] on div at bounding box center [361, 89] width 9 height 9
click at [374, 85] on div at bounding box center [373, 89] width 9 height 9
click at [398, 85] on div at bounding box center [396, 89] width 9 height 9
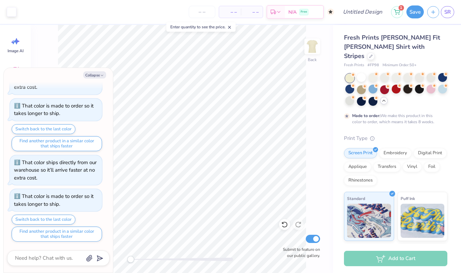
click at [410, 85] on div at bounding box center [408, 89] width 9 height 9
click at [419, 85] on div at bounding box center [419, 89] width 9 height 9
click at [432, 85] on div at bounding box center [431, 89] width 9 height 9
click at [375, 96] on div at bounding box center [397, 90] width 102 height 32
click at [359, 96] on div at bounding box center [361, 100] width 9 height 9
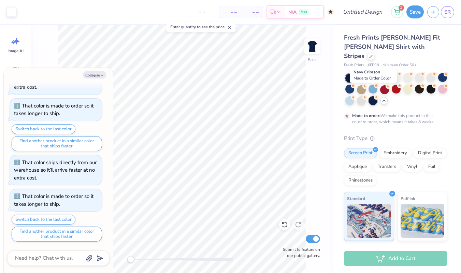
click at [370, 96] on div at bounding box center [373, 100] width 9 height 9
click at [353, 96] on div at bounding box center [350, 100] width 9 height 9
click at [363, 73] on div at bounding box center [361, 77] width 9 height 9
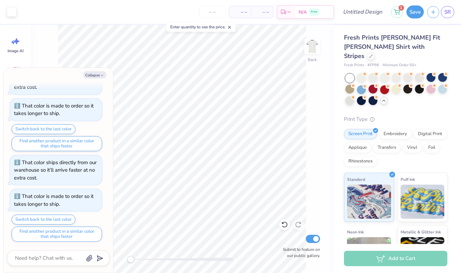
scroll to position [585, 0]
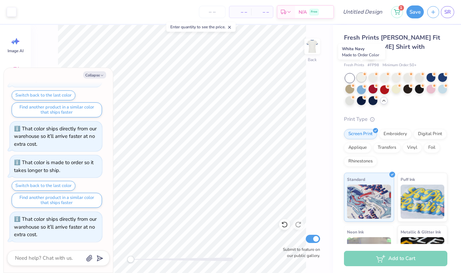
click at [363, 73] on div at bounding box center [361, 77] width 9 height 9
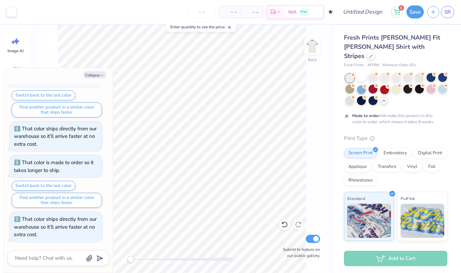
scroll to position [642, 0]
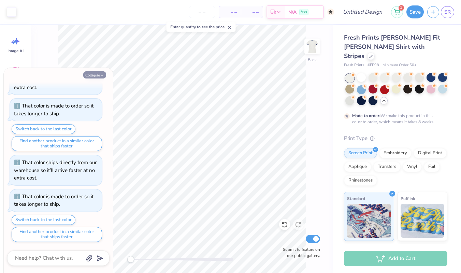
click at [95, 73] on button "Collapse" at bounding box center [94, 74] width 23 height 7
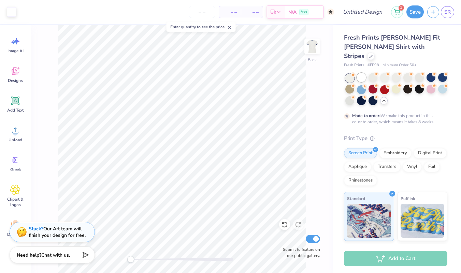
click at [362, 73] on div at bounding box center [361, 77] width 9 height 9
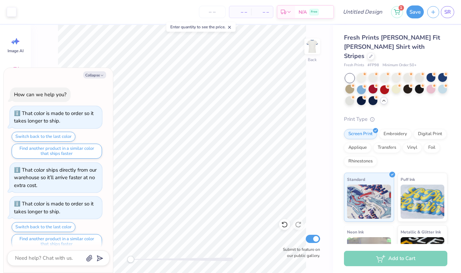
scroll to position [676, 0]
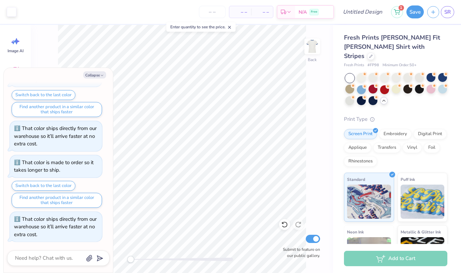
click at [352, 74] on div at bounding box center [350, 78] width 9 height 9
click at [360, 73] on div at bounding box center [361, 77] width 9 height 9
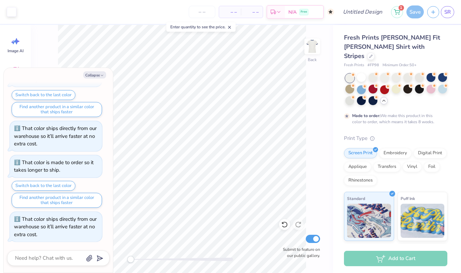
scroll to position [733, 0]
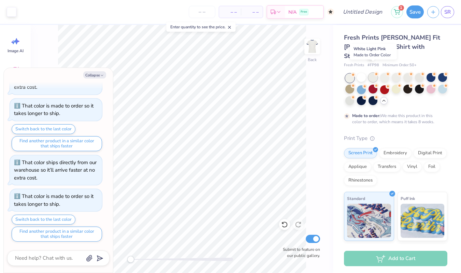
click at [371, 73] on div at bounding box center [373, 77] width 9 height 9
click at [367, 79] on div at bounding box center [397, 90] width 102 height 32
click at [375, 85] on div at bounding box center [373, 89] width 9 height 9
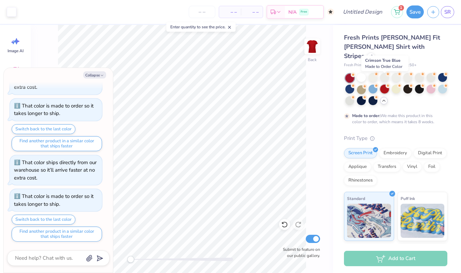
click at [385, 85] on div at bounding box center [385, 89] width 9 height 9
click at [411, 85] on div at bounding box center [408, 89] width 9 height 9
click at [420, 85] on div at bounding box center [419, 89] width 9 height 9
click at [431, 85] on div at bounding box center [431, 89] width 9 height 9
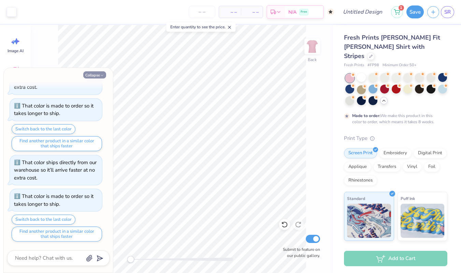
click at [98, 77] on button "Collapse" at bounding box center [94, 74] width 23 height 7
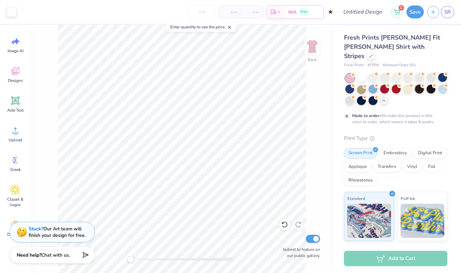
click at [420, 85] on div at bounding box center [419, 89] width 9 height 9
click at [399, 85] on div at bounding box center [396, 89] width 9 height 9
click at [388, 85] on div at bounding box center [385, 89] width 9 height 9
click at [409, 85] on div at bounding box center [408, 89] width 9 height 9
click at [423, 85] on div at bounding box center [419, 89] width 9 height 9
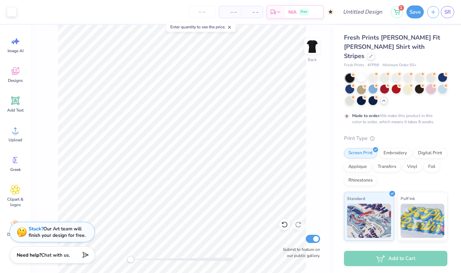
click at [430, 85] on div at bounding box center [431, 89] width 9 height 9
click at [440, 85] on div at bounding box center [443, 89] width 9 height 9
click at [354, 96] on div at bounding box center [350, 100] width 9 height 9
click at [359, 96] on div at bounding box center [361, 100] width 9 height 9
click at [372, 96] on div at bounding box center [373, 100] width 9 height 9
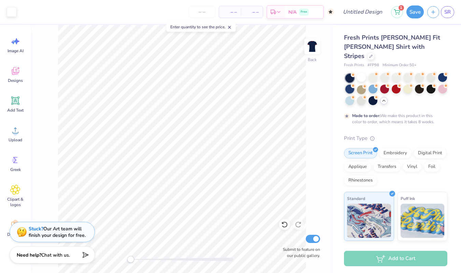
click at [353, 85] on div at bounding box center [350, 89] width 9 height 9
click at [365, 85] on div at bounding box center [361, 89] width 9 height 9
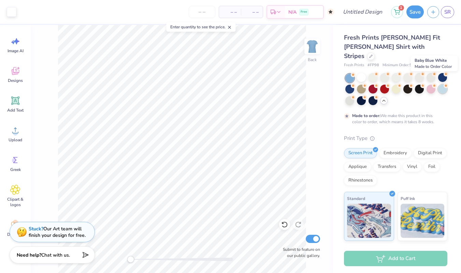
click at [443, 85] on div at bounding box center [443, 89] width 9 height 9
click at [365, 73] on div at bounding box center [361, 77] width 9 height 9
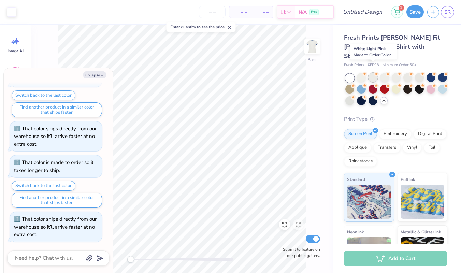
click at [375, 73] on div at bounding box center [373, 77] width 9 height 9
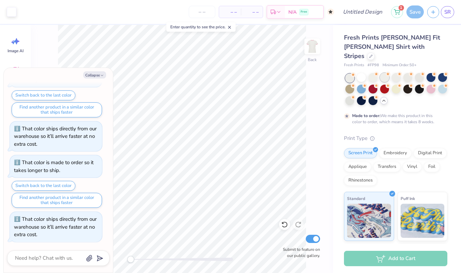
scroll to position [824, 0]
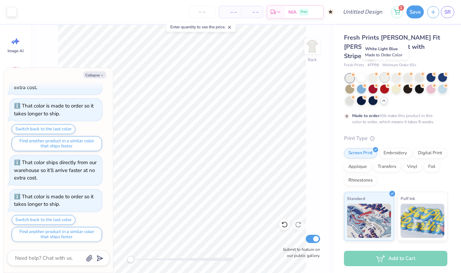
click at [387, 73] on div at bounding box center [385, 77] width 9 height 9
click at [399, 73] on div at bounding box center [396, 77] width 9 height 9
click at [365, 73] on div at bounding box center [361, 77] width 9 height 9
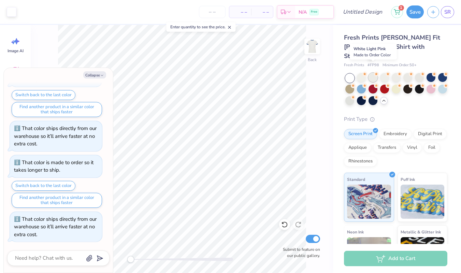
click at [375, 73] on div at bounding box center [373, 77] width 9 height 9
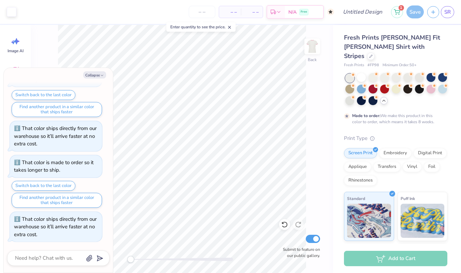
scroll to position [914, 0]
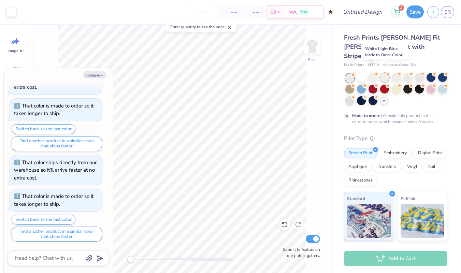
click at [385, 73] on div at bounding box center [385, 77] width 9 height 9
click at [406, 73] on div at bounding box center [408, 77] width 9 height 9
click at [421, 73] on div at bounding box center [419, 77] width 9 height 9
click at [436, 73] on div at bounding box center [431, 77] width 9 height 9
click at [445, 73] on div at bounding box center [443, 77] width 9 height 9
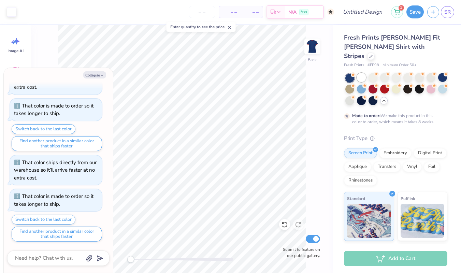
click at [366, 73] on div at bounding box center [361, 77] width 9 height 9
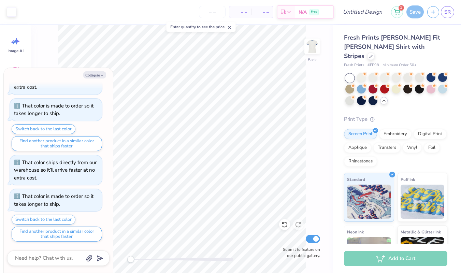
scroll to position [948, 0]
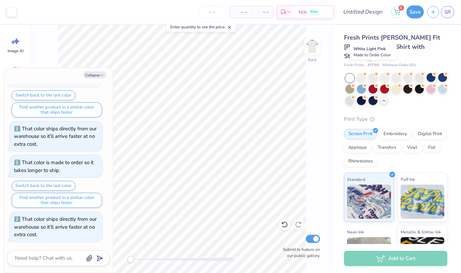
click at [375, 73] on div at bounding box center [373, 77] width 9 height 9
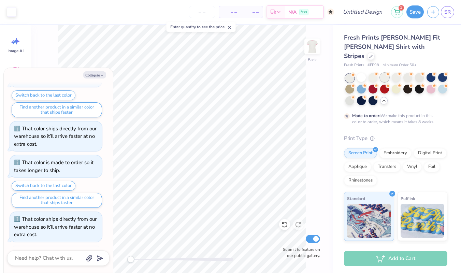
scroll to position [1005, 0]
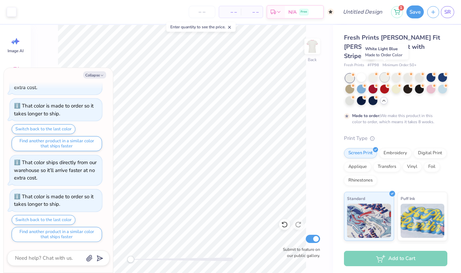
click at [389, 73] on div at bounding box center [385, 77] width 9 height 9
click at [402, 74] on div at bounding box center [397, 90] width 102 height 32
click at [397, 73] on div at bounding box center [396, 77] width 9 height 9
click at [404, 73] on div at bounding box center [408, 77] width 9 height 9
click at [397, 73] on div at bounding box center [396, 77] width 9 height 9
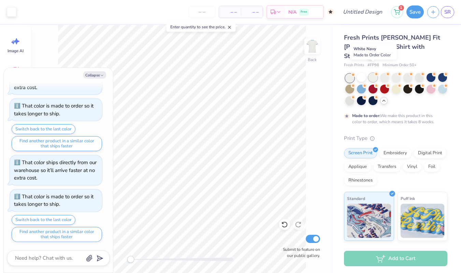
click at [374, 73] on div at bounding box center [373, 77] width 9 height 9
click at [360, 73] on div at bounding box center [361, 77] width 9 height 9
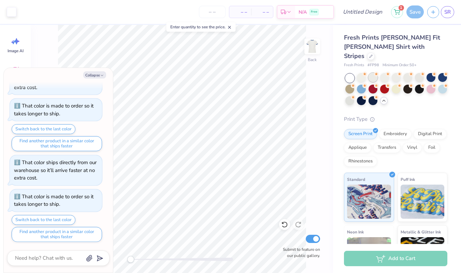
scroll to position [1039, 0]
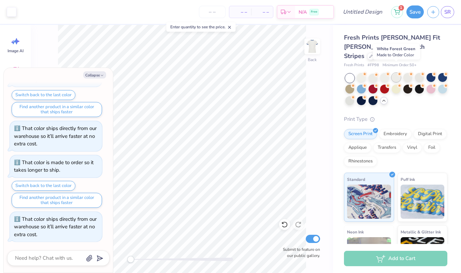
click at [393, 73] on div at bounding box center [396, 77] width 9 height 9
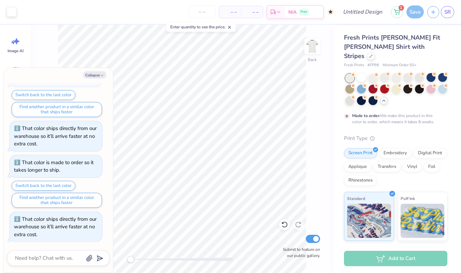
scroll to position [1096, 0]
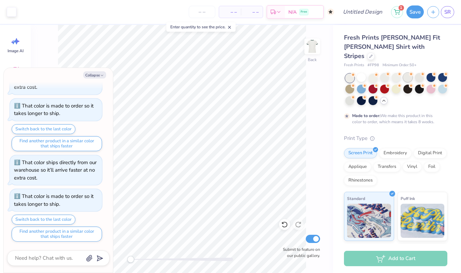
click at [409, 73] on div at bounding box center [408, 77] width 9 height 9
click at [387, 73] on div at bounding box center [385, 77] width 9 height 9
click at [374, 73] on div at bounding box center [373, 77] width 9 height 9
click at [353, 96] on div at bounding box center [350, 100] width 9 height 9
click at [364, 96] on div at bounding box center [361, 100] width 9 height 9
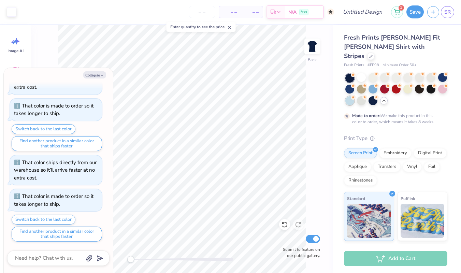
click at [348, 96] on div at bounding box center [350, 100] width 9 height 9
click at [363, 96] on div at bounding box center [361, 100] width 9 height 9
click at [356, 97] on div "Made to order: We make this product in this color to order, which means it take…" at bounding box center [396, 99] width 104 height 51
click at [358, 97] on div "Made to order: We make this product in this color to order, which means it take…" at bounding box center [396, 99] width 104 height 51
click at [361, 96] on div at bounding box center [361, 100] width 9 height 9
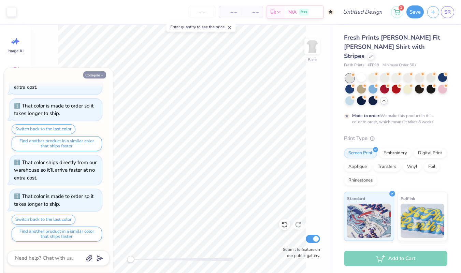
click at [102, 77] on icon "button" at bounding box center [102, 75] width 4 height 4
type textarea "x"
